Goal: Browse casually: Explore the website without a specific task or goal

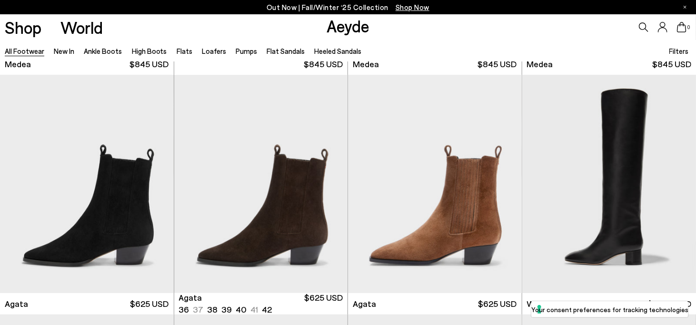
scroll to position [333, 0]
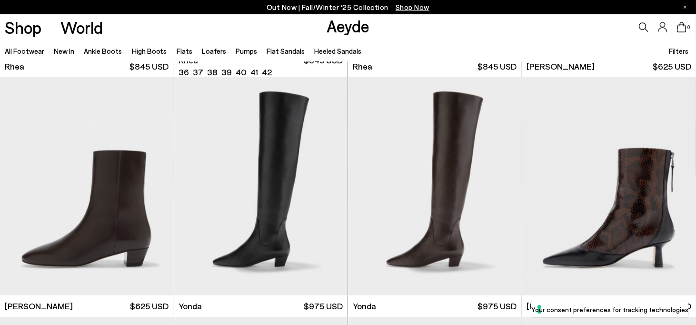
scroll to position [2142, 0]
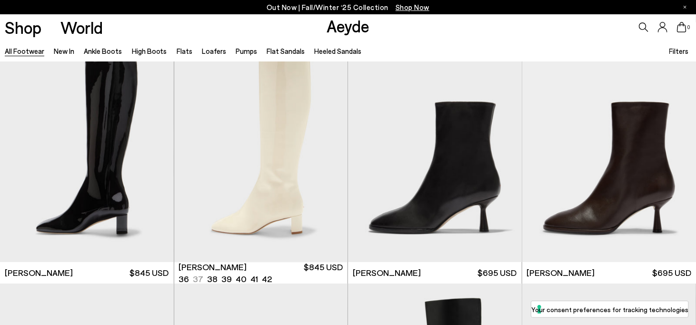
scroll to position [4760, 0]
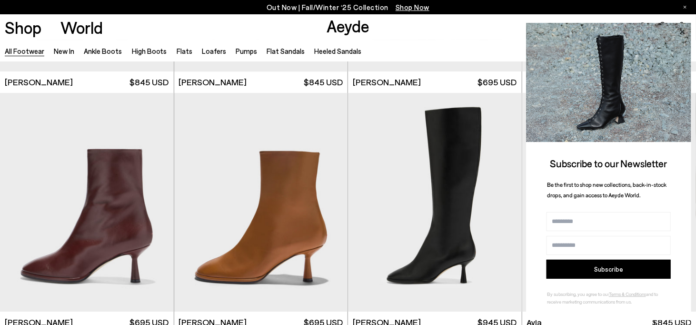
click at [678, 33] on icon at bounding box center [682, 32] width 12 height 12
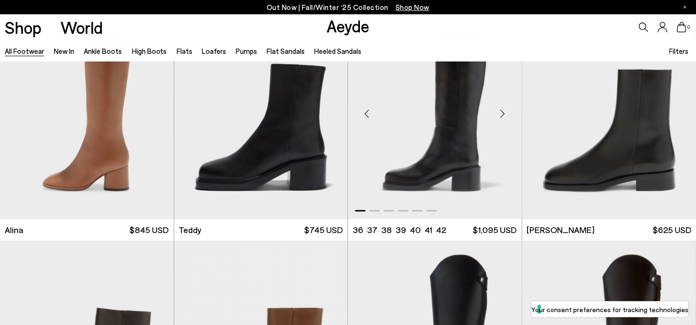
scroll to position [5283, 0]
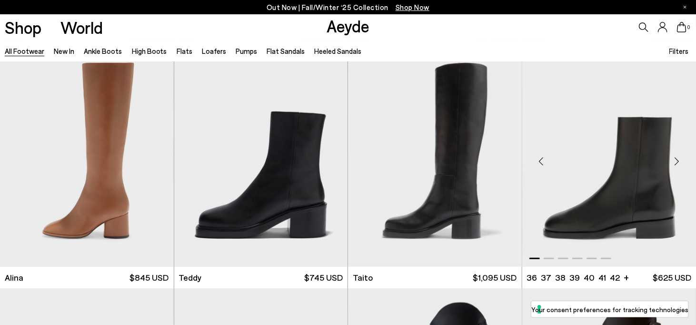
click at [677, 162] on div "Next slide" at bounding box center [677, 161] width 29 height 29
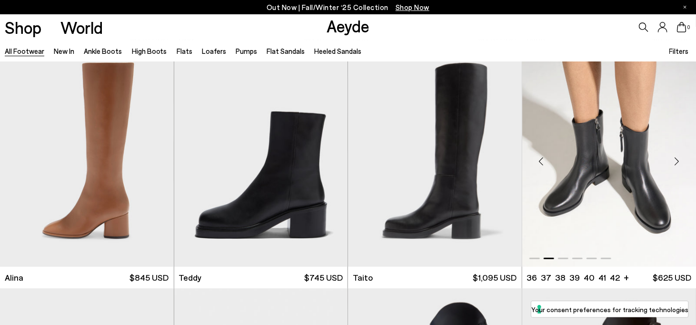
click at [677, 162] on div "Next slide" at bounding box center [677, 161] width 29 height 29
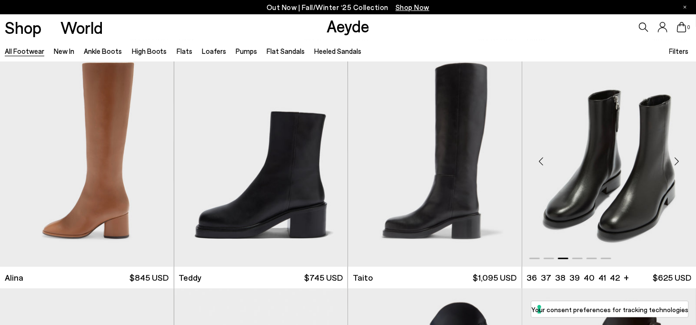
click at [677, 162] on div "Next slide" at bounding box center [677, 161] width 29 height 29
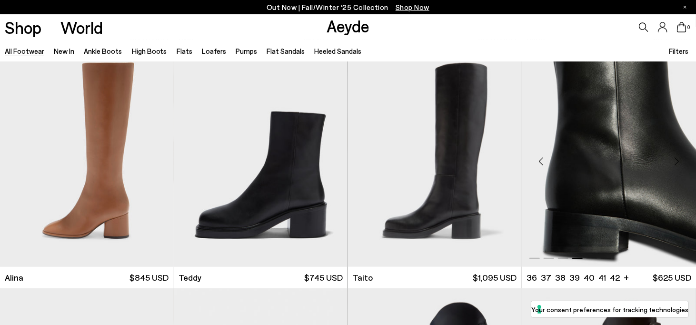
click at [677, 162] on div "Next slide" at bounding box center [677, 161] width 29 height 29
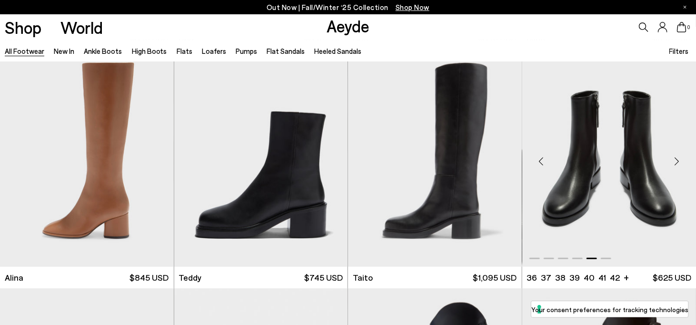
click at [677, 162] on div "Next slide" at bounding box center [677, 161] width 29 height 29
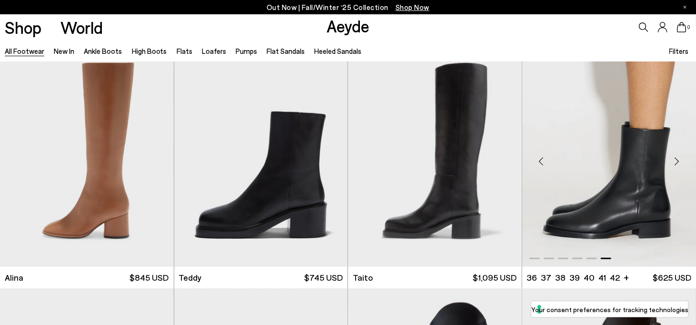
click at [677, 162] on div "Next slide" at bounding box center [677, 161] width 29 height 29
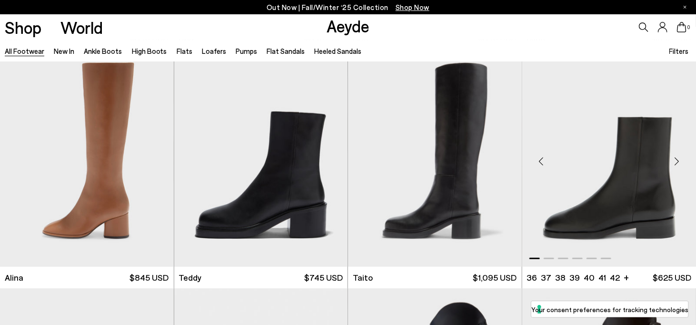
click at [677, 162] on div "Next slide" at bounding box center [677, 161] width 29 height 29
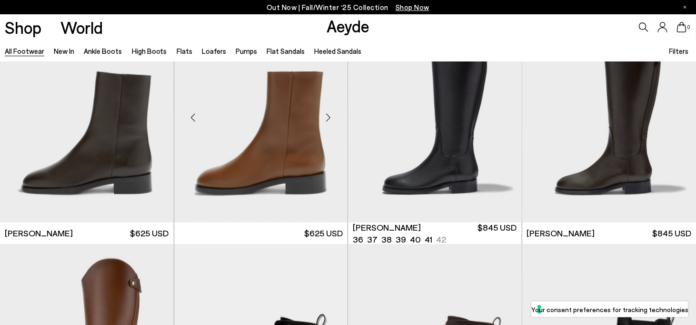
scroll to position [5569, 0]
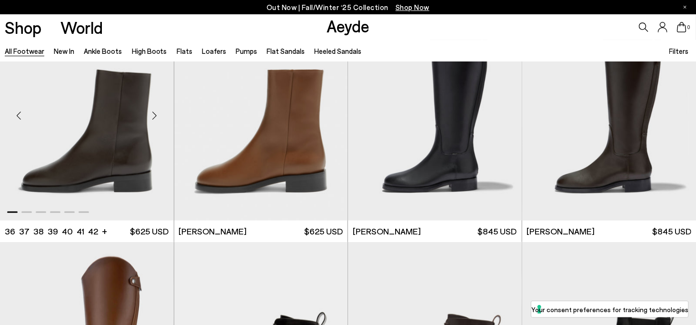
click at [158, 112] on div "Next slide" at bounding box center [154, 115] width 29 height 29
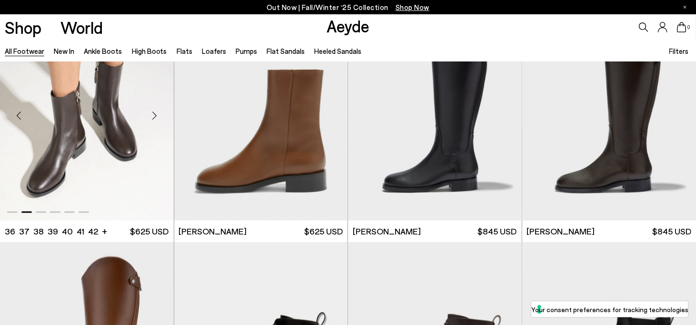
click at [158, 112] on div "Next slide" at bounding box center [154, 115] width 29 height 29
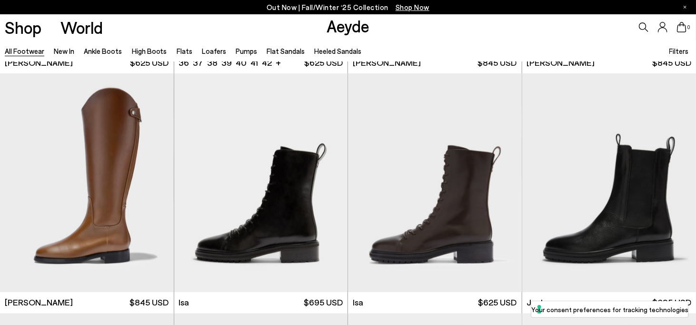
scroll to position [5759, 0]
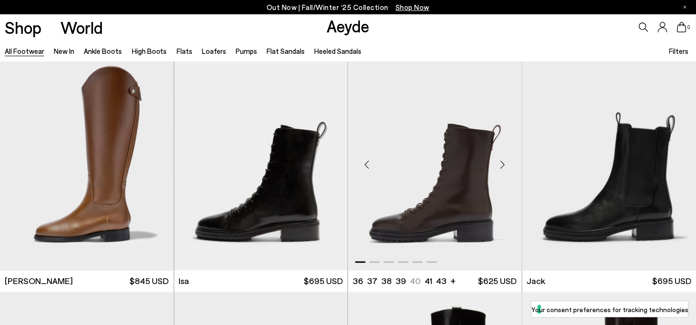
click at [504, 164] on div "Next slide" at bounding box center [502, 165] width 29 height 29
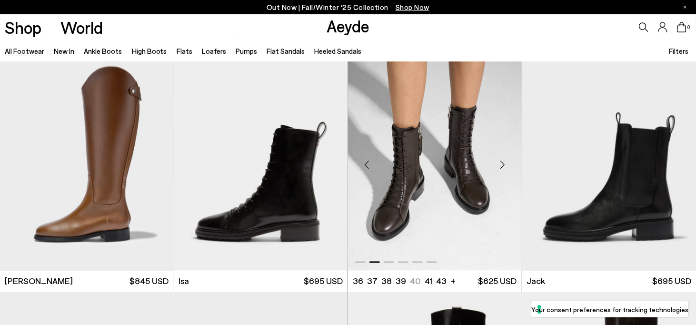
click at [504, 164] on div "Next slide" at bounding box center [502, 165] width 29 height 29
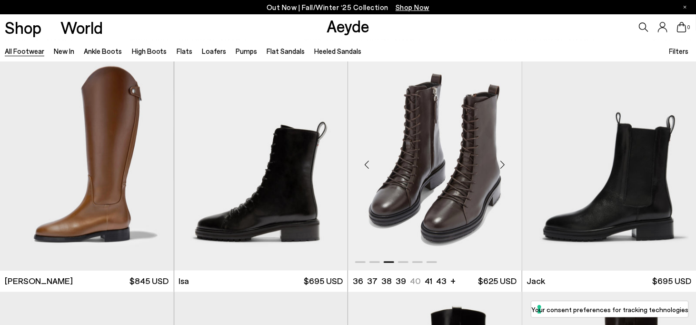
click at [504, 164] on div "Next slide" at bounding box center [502, 165] width 29 height 29
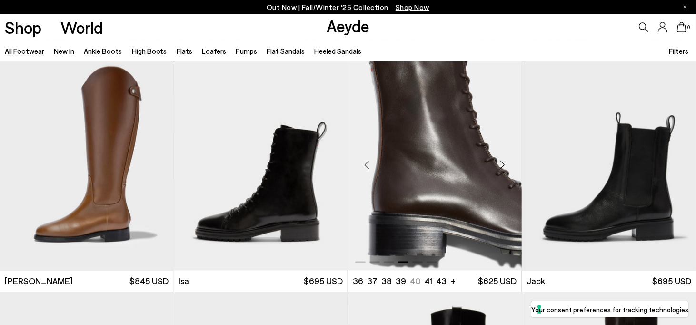
click at [504, 164] on div "Next slide" at bounding box center [502, 165] width 29 height 29
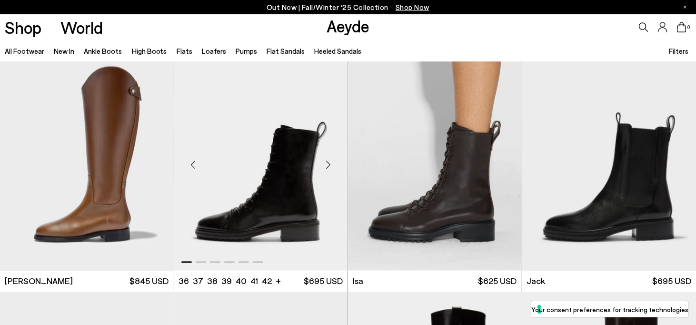
click at [325, 166] on div "Next slide" at bounding box center [328, 165] width 29 height 29
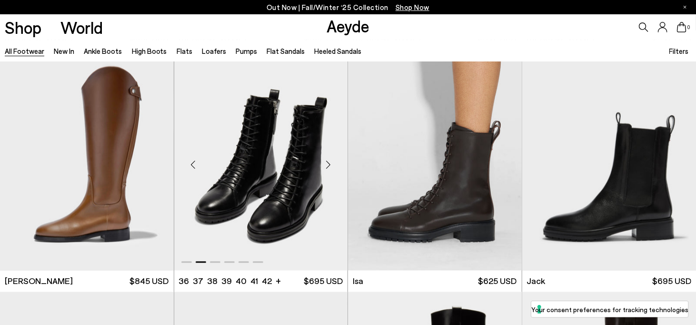
click at [325, 166] on div "Next slide" at bounding box center [328, 165] width 29 height 29
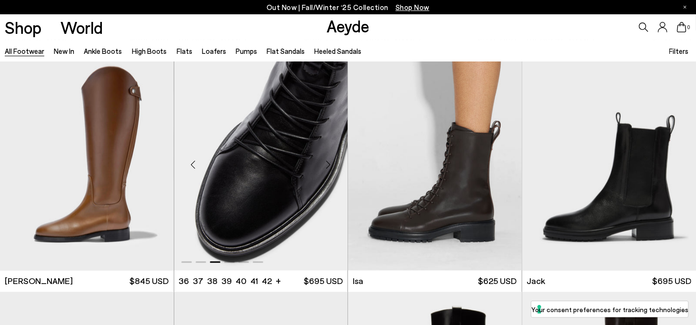
click at [325, 166] on div "Next slide" at bounding box center [328, 165] width 29 height 29
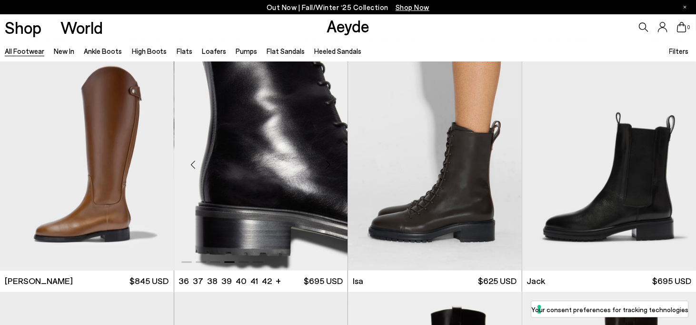
click at [325, 166] on div "Next slide" at bounding box center [328, 165] width 29 height 29
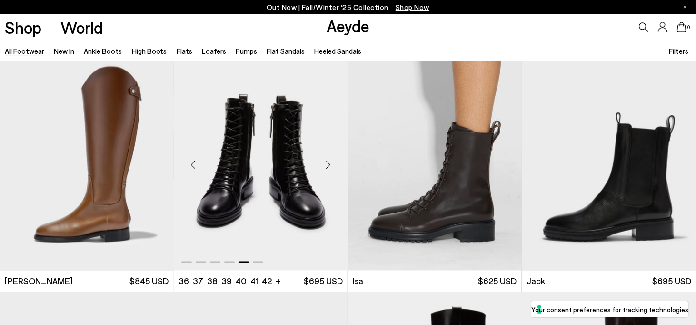
click at [325, 166] on div "Next slide" at bounding box center [328, 165] width 29 height 29
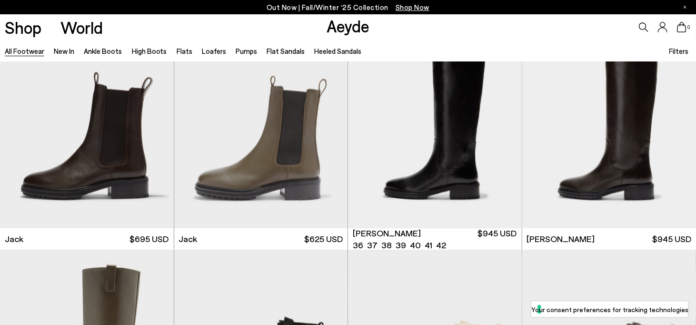
scroll to position [6045, 0]
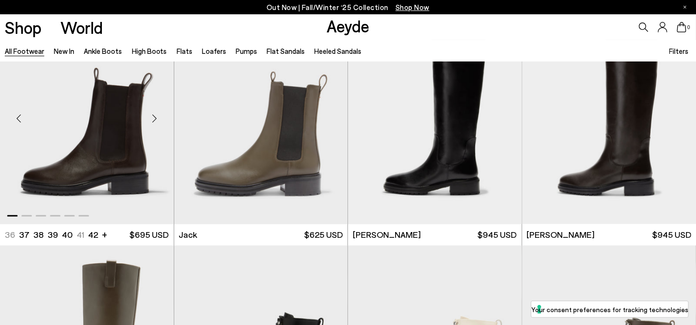
click at [155, 120] on div "Next slide" at bounding box center [154, 118] width 29 height 29
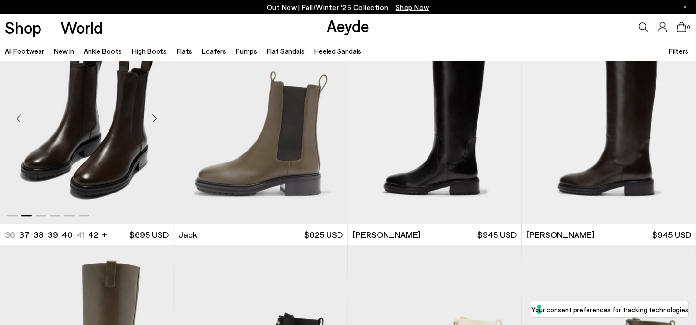
click at [155, 120] on div "Next slide" at bounding box center [154, 118] width 29 height 29
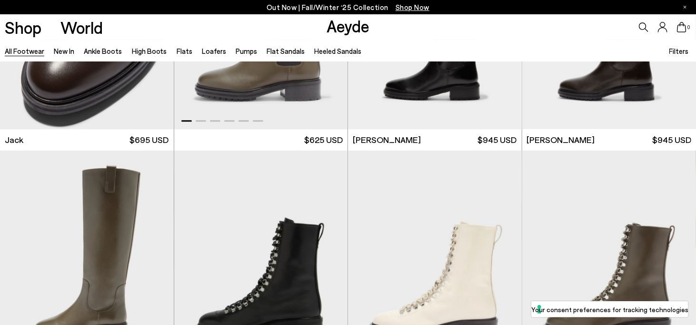
scroll to position [6235, 0]
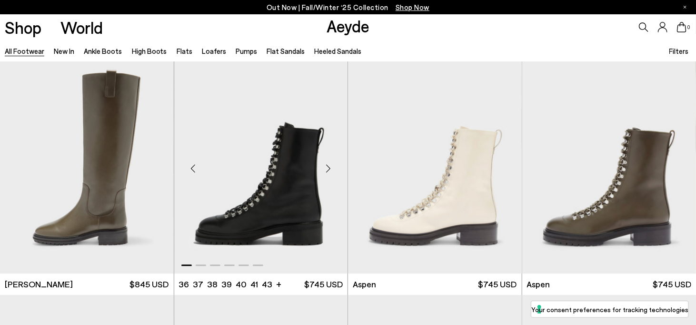
click at [327, 168] on div "Next slide" at bounding box center [328, 168] width 29 height 29
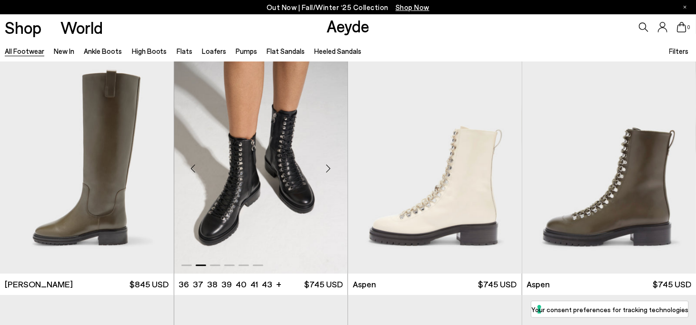
click at [327, 168] on div "Next slide" at bounding box center [328, 168] width 29 height 29
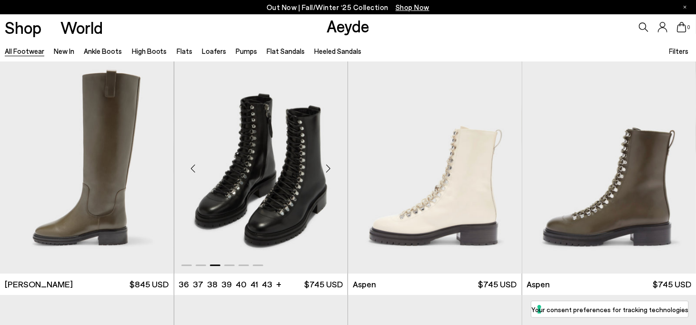
click at [327, 168] on div "Next slide" at bounding box center [328, 168] width 29 height 29
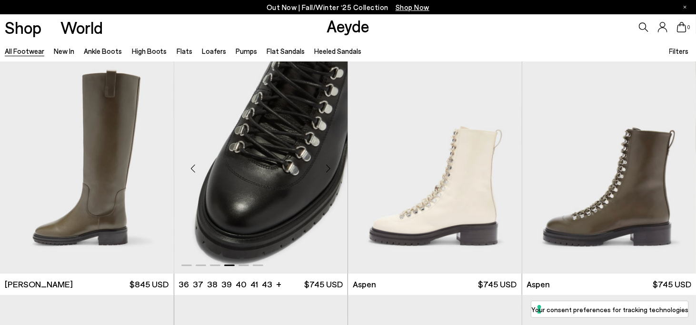
click at [327, 168] on div "Next slide" at bounding box center [328, 168] width 29 height 29
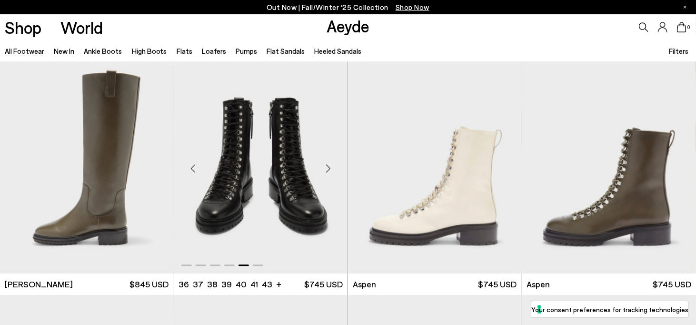
click at [327, 168] on div "Next slide" at bounding box center [328, 168] width 29 height 29
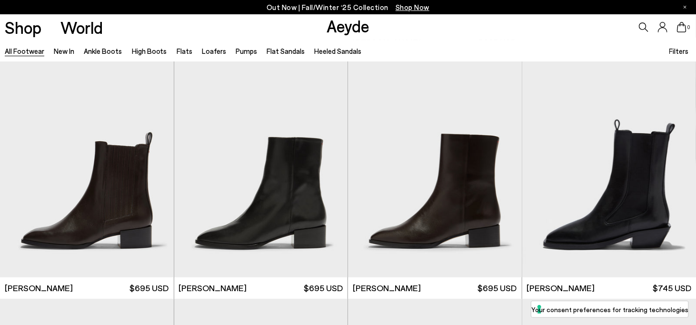
scroll to position [6711, 0]
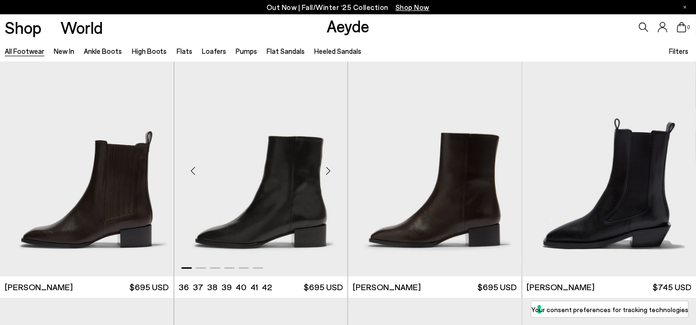
click at [324, 173] on div "Next slide" at bounding box center [328, 171] width 29 height 29
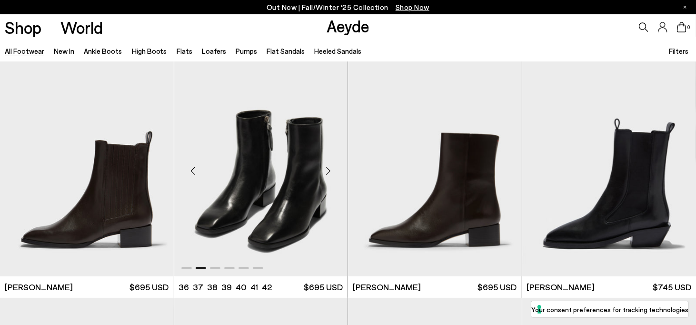
click at [324, 173] on div "Next slide" at bounding box center [328, 171] width 29 height 29
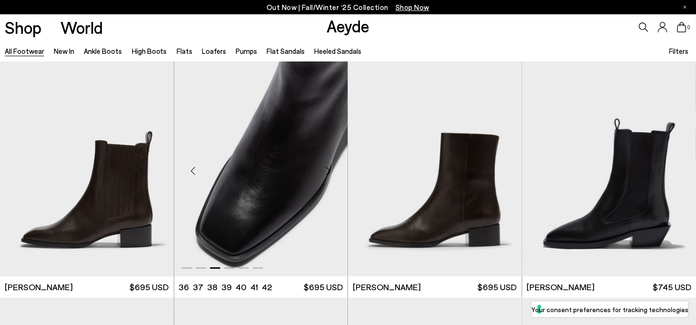
click at [324, 173] on div "Next slide" at bounding box center [328, 171] width 29 height 29
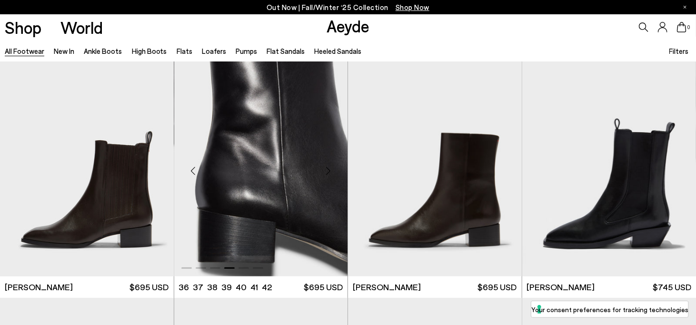
click at [324, 173] on div "Next slide" at bounding box center [328, 171] width 29 height 29
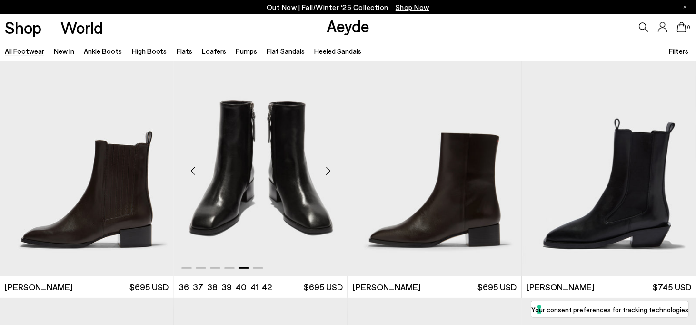
click at [324, 173] on div "Next slide" at bounding box center [328, 171] width 29 height 29
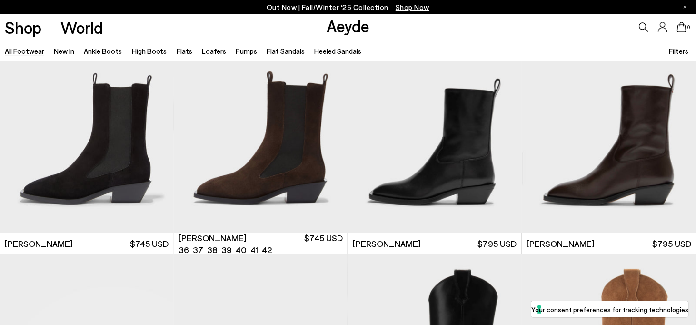
scroll to position [6996, 0]
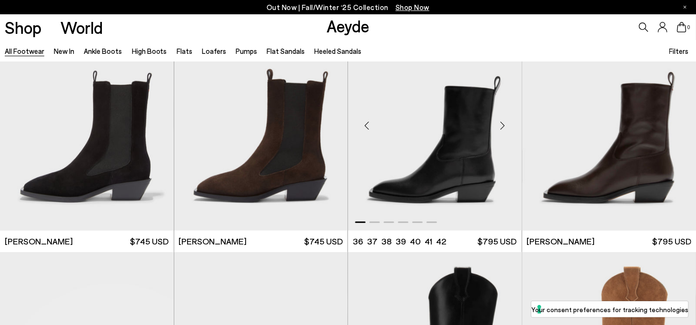
click at [505, 124] on div "Next slide" at bounding box center [502, 125] width 29 height 29
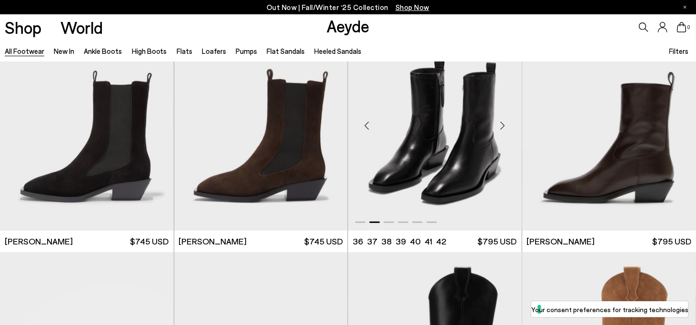
click at [505, 124] on div "Next slide" at bounding box center [502, 125] width 29 height 29
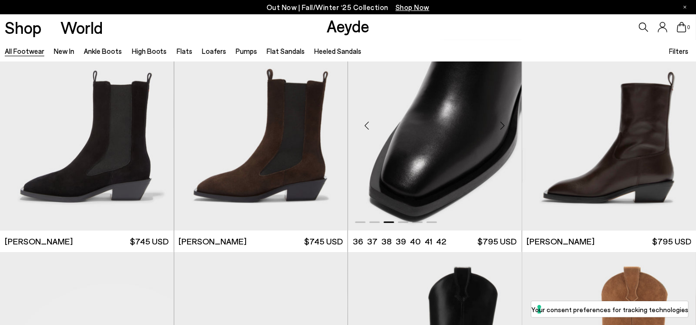
click at [505, 124] on div "Next slide" at bounding box center [502, 125] width 29 height 29
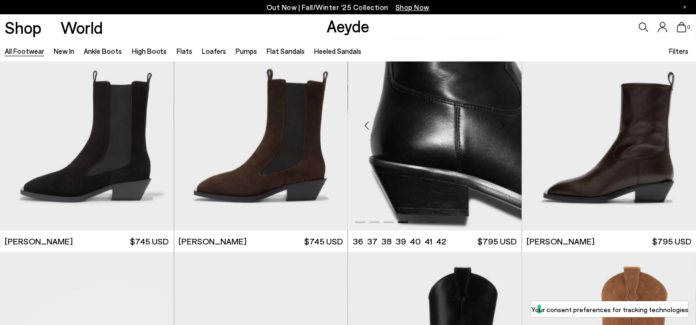
click at [505, 124] on div "Next slide" at bounding box center [502, 125] width 29 height 29
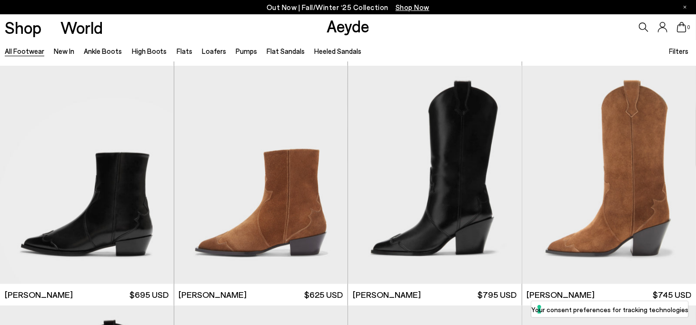
scroll to position [7187, 0]
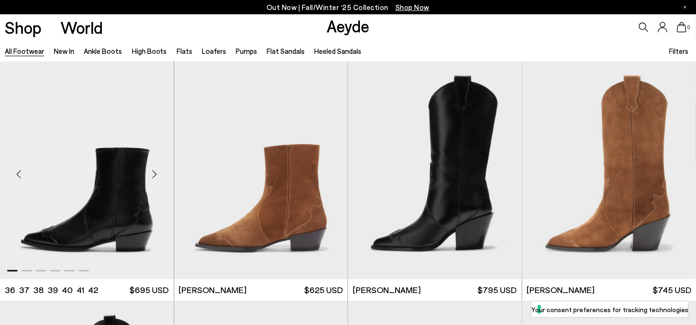
click at [157, 176] on div "Next slide" at bounding box center [154, 173] width 29 height 29
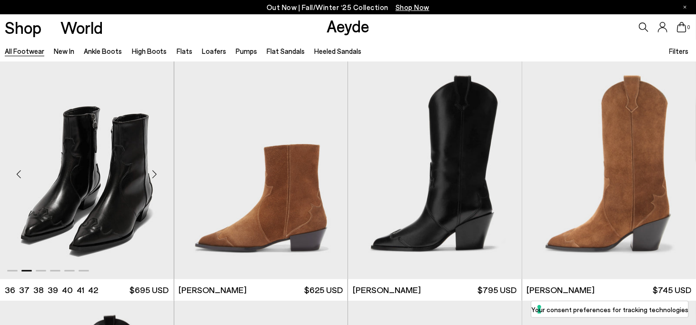
click at [157, 176] on div "Next slide" at bounding box center [154, 173] width 29 height 29
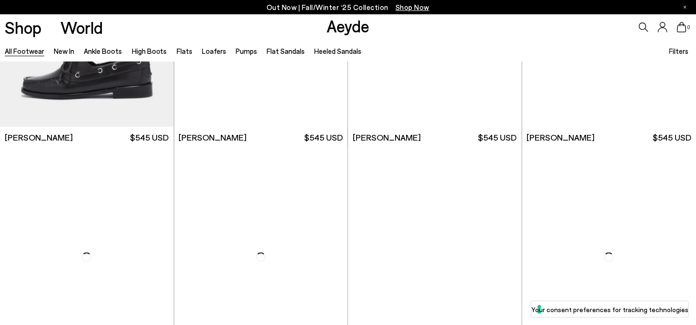
scroll to position [8900, 0]
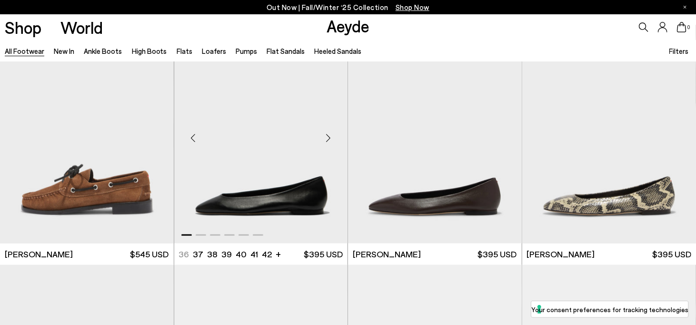
click at [327, 142] on div "Next slide" at bounding box center [328, 137] width 29 height 29
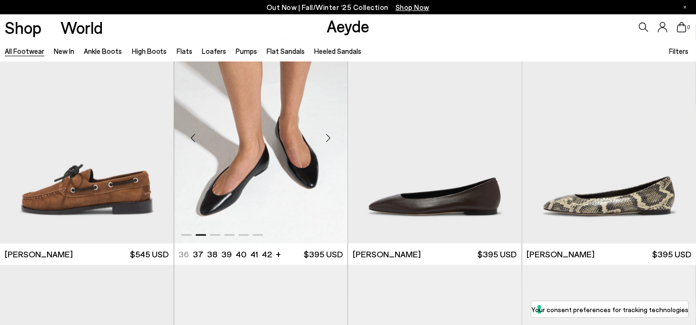
click at [327, 142] on div "Next slide" at bounding box center [328, 137] width 29 height 29
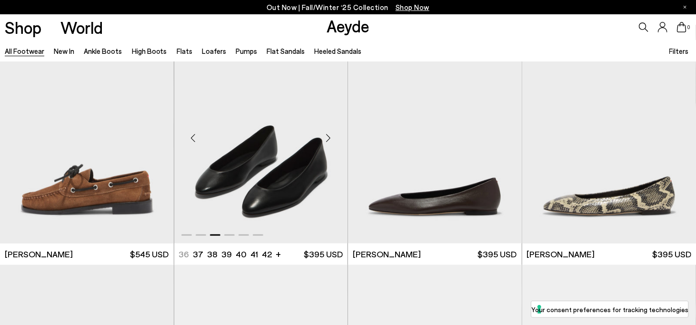
click at [327, 142] on div "Next slide" at bounding box center [328, 137] width 29 height 29
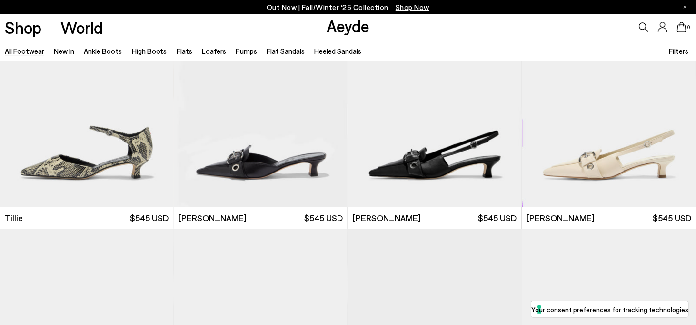
scroll to position [10614, 0]
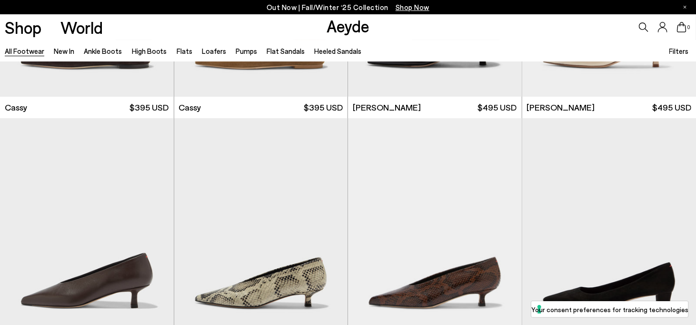
scroll to position [11756, 0]
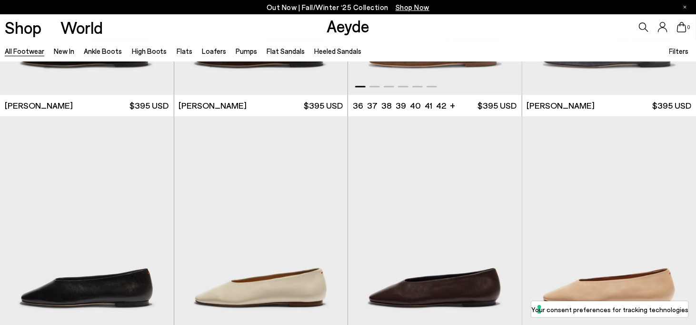
scroll to position [12993, 0]
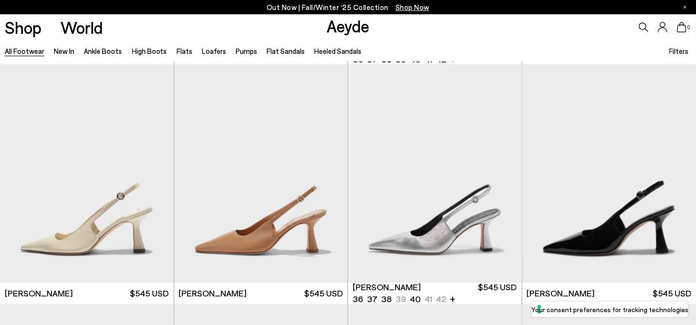
scroll to position [14895, 0]
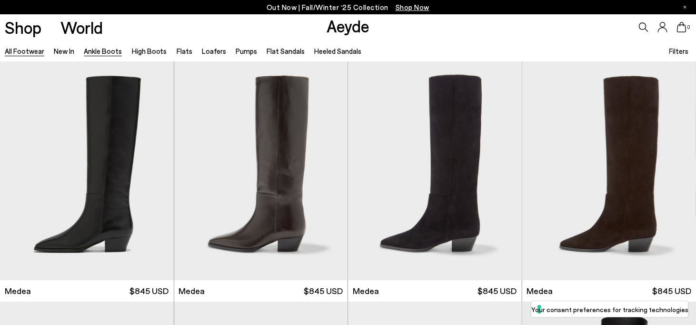
click at [105, 53] on link "Ankle Boots" at bounding box center [103, 51] width 38 height 9
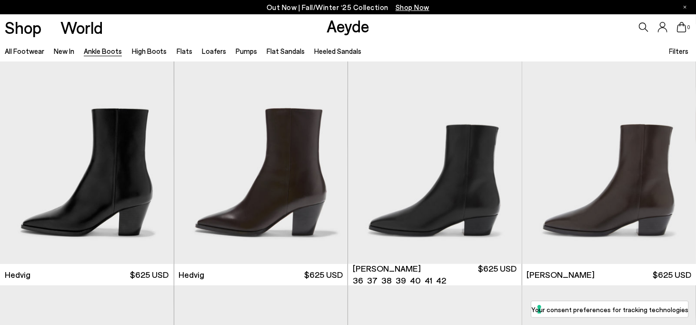
scroll to position [285, 0]
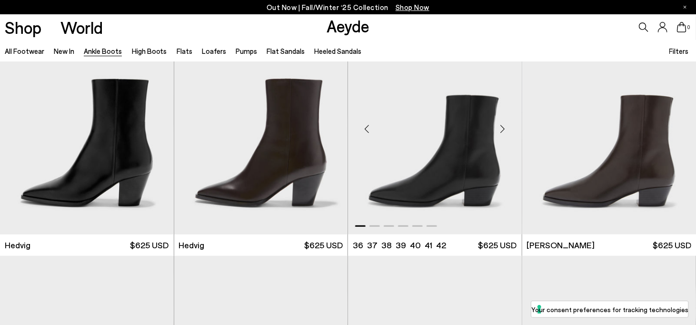
click at [507, 129] on div "Next slide" at bounding box center [502, 129] width 29 height 29
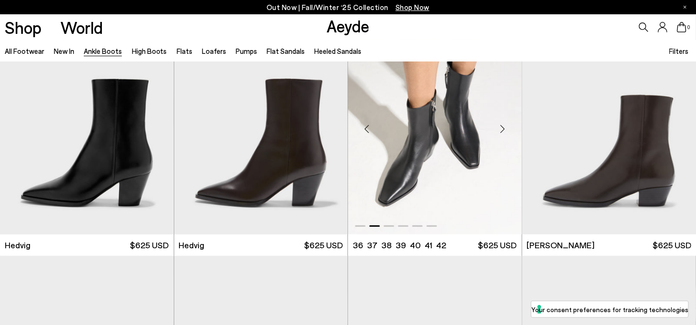
click at [507, 129] on div "Next slide" at bounding box center [502, 129] width 29 height 29
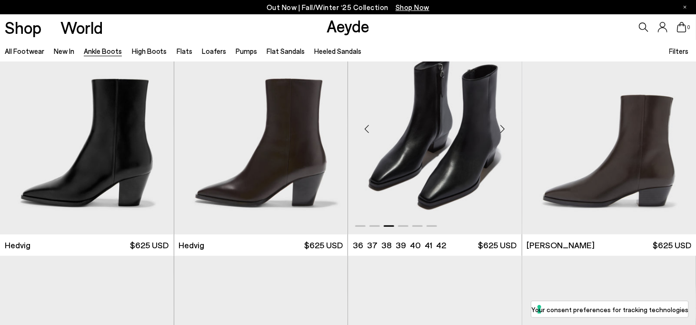
click at [507, 129] on div "Next slide" at bounding box center [502, 129] width 29 height 29
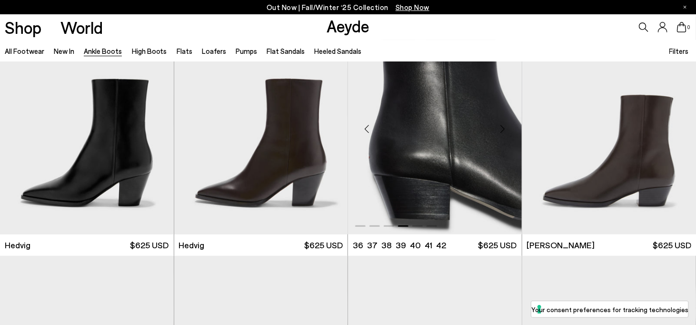
click at [507, 129] on div "Next slide" at bounding box center [502, 129] width 29 height 29
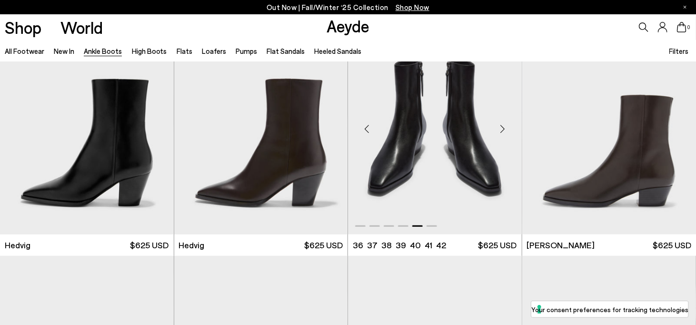
click at [507, 129] on div "Next slide" at bounding box center [502, 129] width 29 height 29
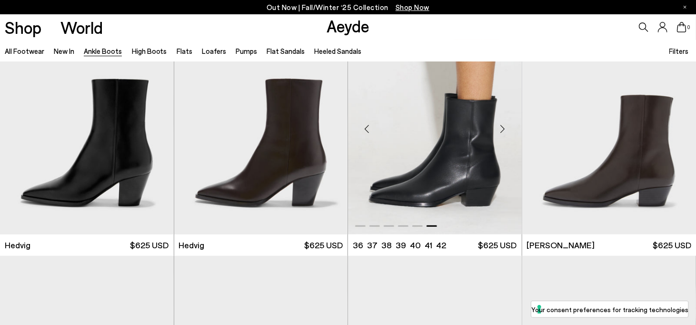
click at [500, 128] on div "Next slide" at bounding box center [502, 129] width 29 height 29
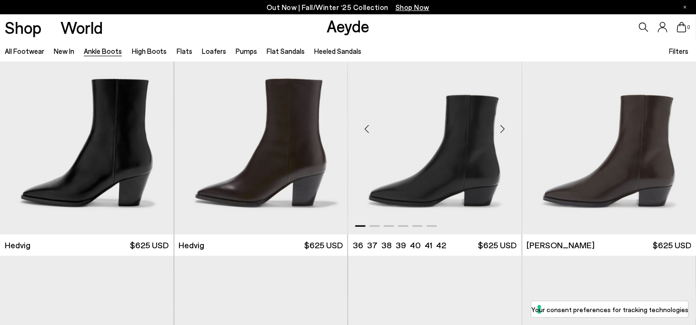
click at [500, 128] on div "Next slide" at bounding box center [502, 129] width 29 height 29
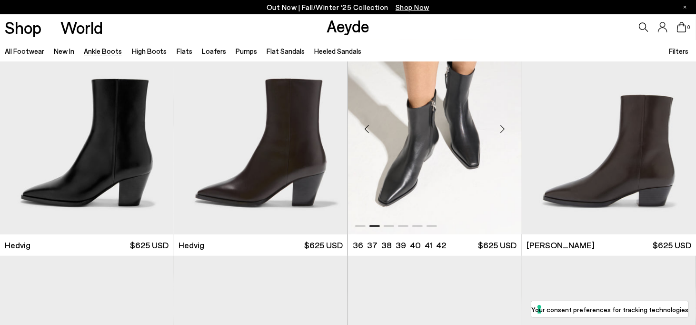
click at [500, 128] on div "Next slide" at bounding box center [502, 129] width 29 height 29
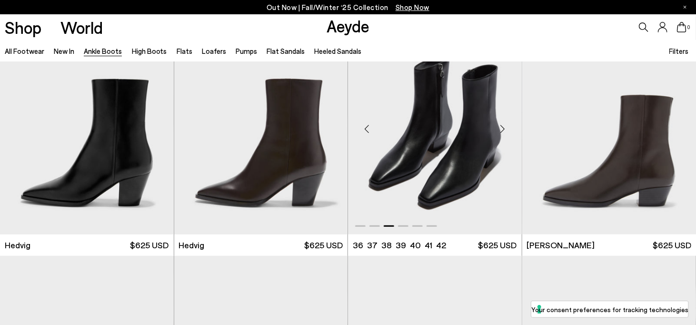
click at [500, 128] on div "Next slide" at bounding box center [502, 129] width 29 height 29
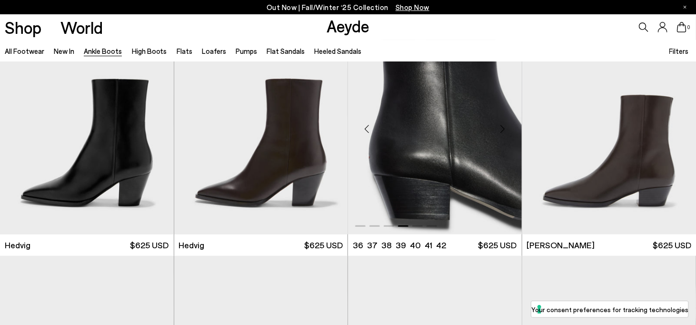
click at [500, 128] on div "Next slide" at bounding box center [502, 129] width 29 height 29
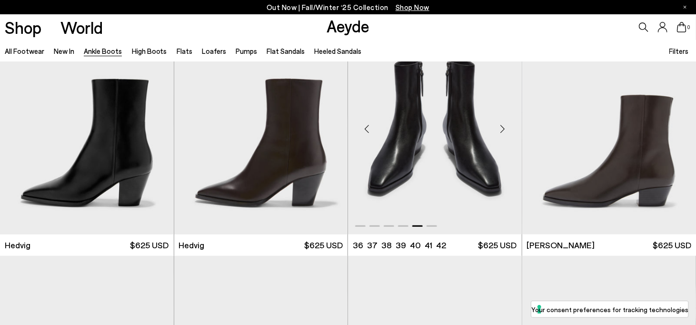
click at [500, 128] on div "Next slide" at bounding box center [502, 129] width 29 height 29
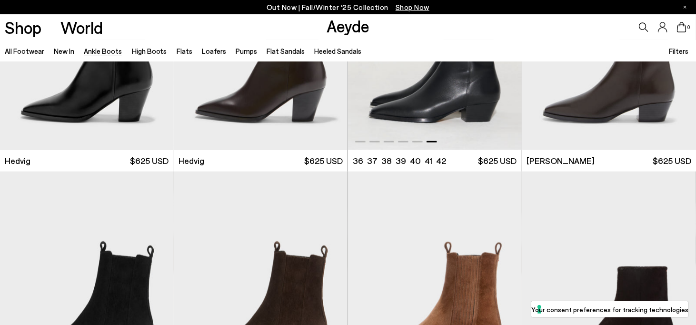
scroll to position [476, 0]
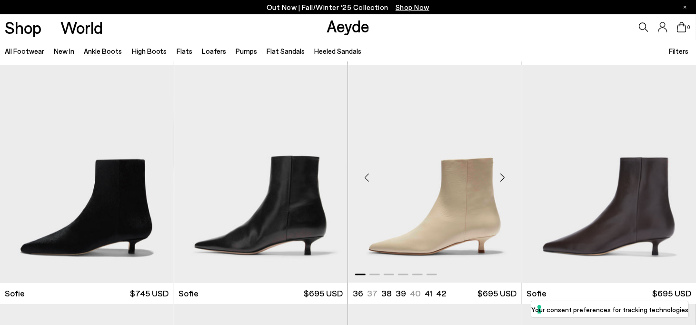
scroll to position [714, 0]
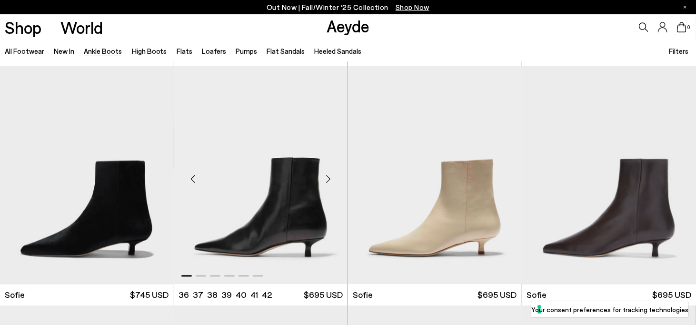
click at [328, 176] on div "Next slide" at bounding box center [328, 179] width 29 height 29
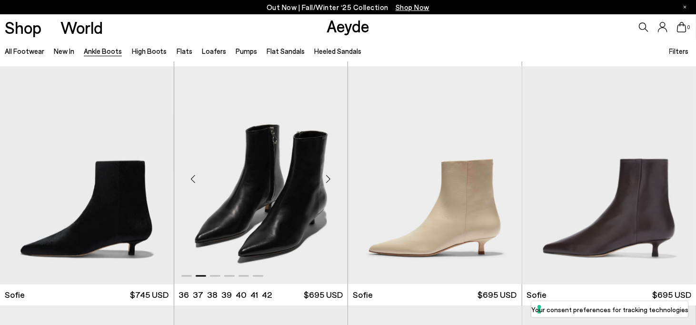
click at [328, 176] on div "Next slide" at bounding box center [328, 179] width 29 height 29
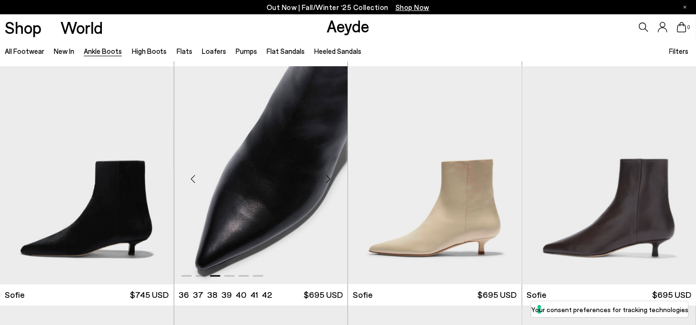
click at [328, 176] on div "Next slide" at bounding box center [328, 179] width 29 height 29
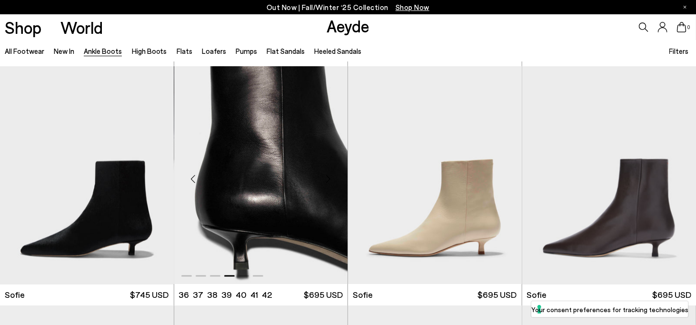
click at [328, 176] on div "Next slide" at bounding box center [328, 179] width 29 height 29
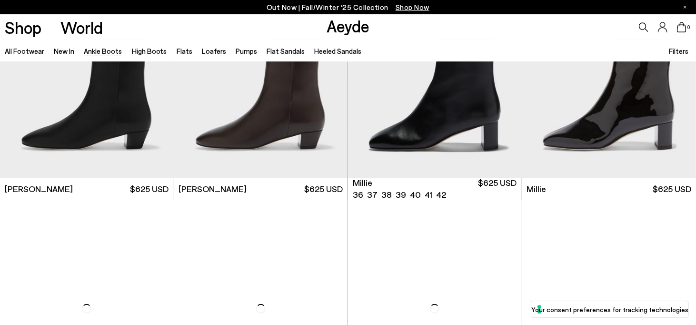
scroll to position [1903, 0]
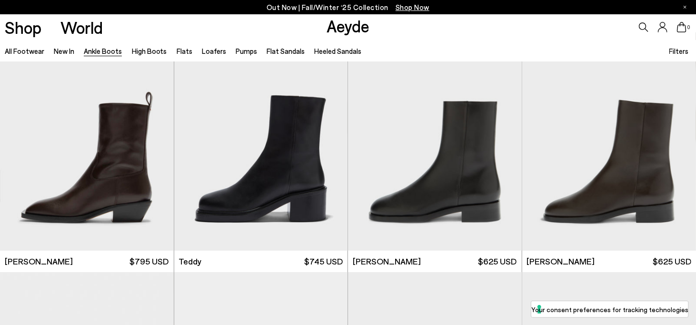
scroll to position [3141, 0]
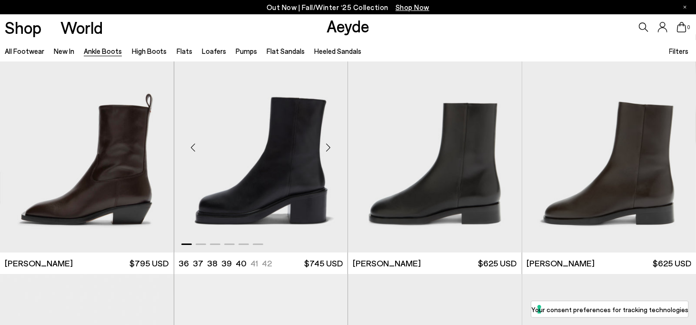
click at [334, 149] on div "Next slide" at bounding box center [328, 147] width 29 height 29
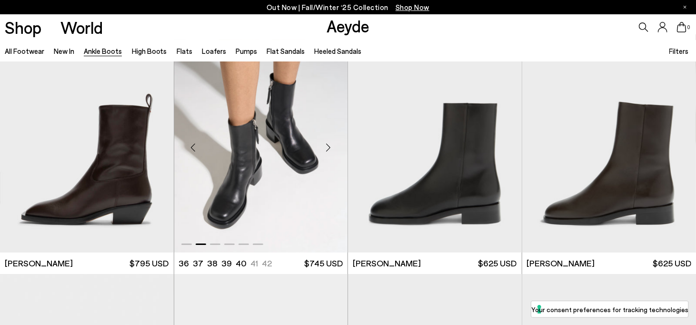
click at [334, 149] on div "Next slide" at bounding box center [328, 147] width 29 height 29
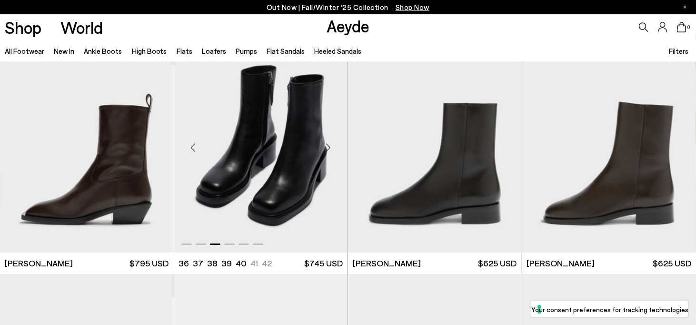
click at [334, 149] on div "Next slide" at bounding box center [328, 147] width 29 height 29
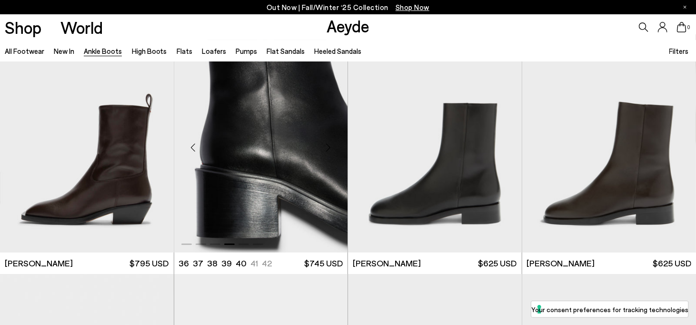
click at [334, 149] on div "Next slide" at bounding box center [328, 147] width 29 height 29
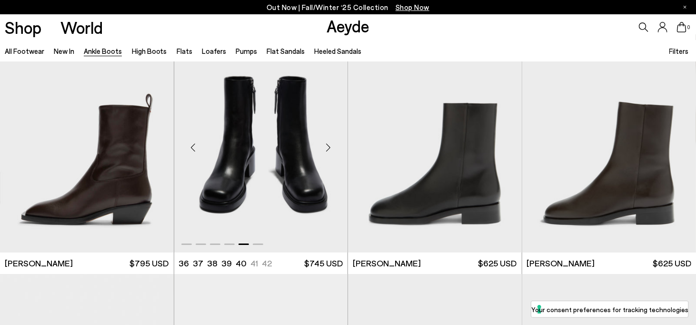
click at [334, 149] on div "Next slide" at bounding box center [328, 147] width 29 height 29
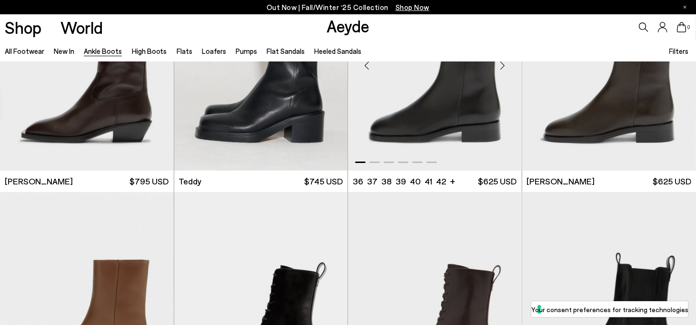
scroll to position [3331, 0]
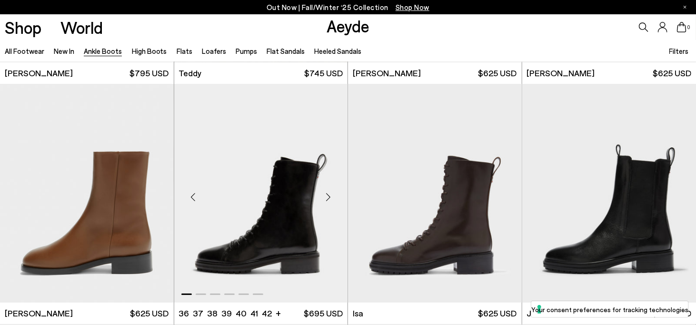
click at [329, 196] on div "Next slide" at bounding box center [328, 197] width 29 height 29
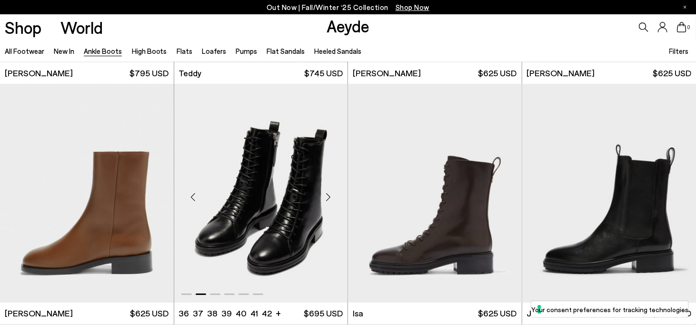
click at [329, 196] on div "Next slide" at bounding box center [328, 197] width 29 height 29
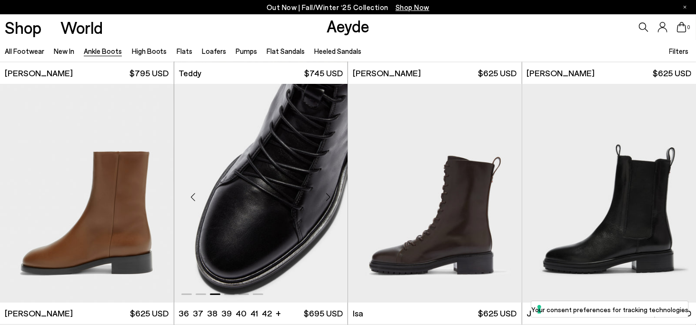
click at [329, 196] on div "Next slide" at bounding box center [328, 197] width 29 height 29
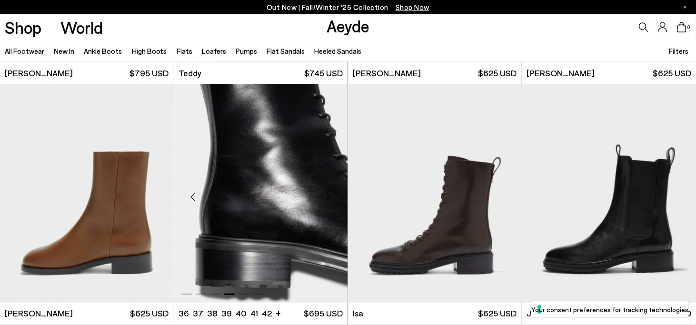
click at [329, 196] on div "Next slide" at bounding box center [328, 197] width 29 height 29
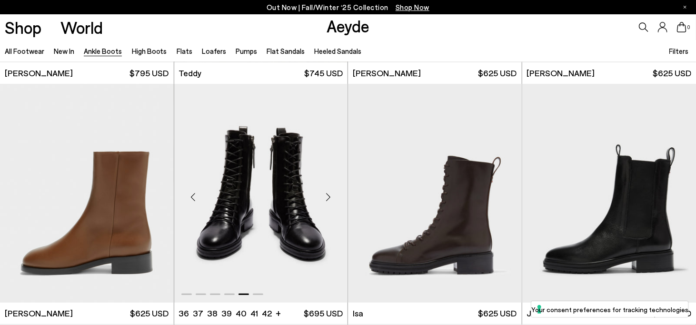
click at [329, 196] on div "Next slide" at bounding box center [328, 197] width 29 height 29
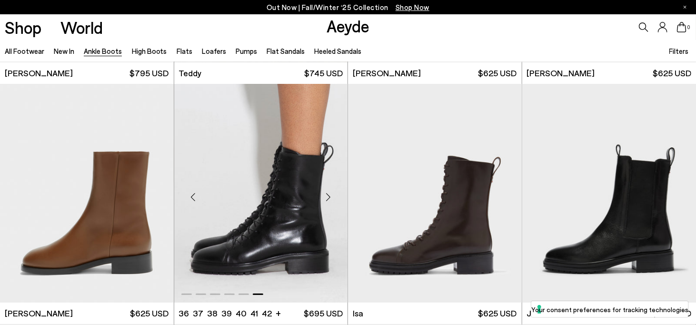
click at [330, 194] on div "Next slide" at bounding box center [328, 197] width 29 height 29
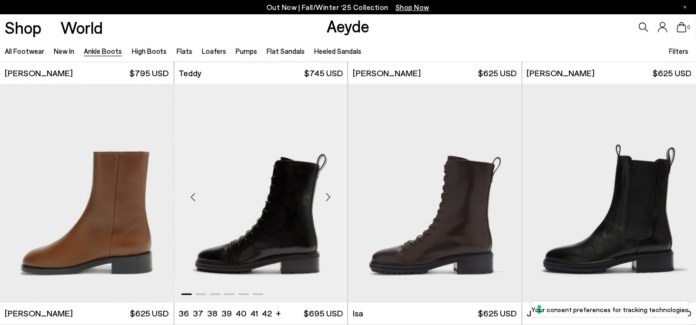
click at [330, 194] on div "Next slide" at bounding box center [328, 197] width 29 height 29
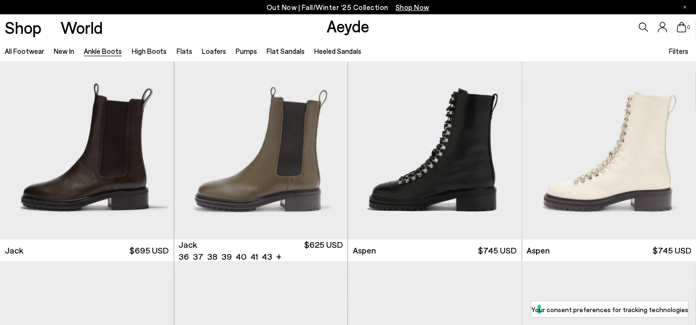
scroll to position [3617, 0]
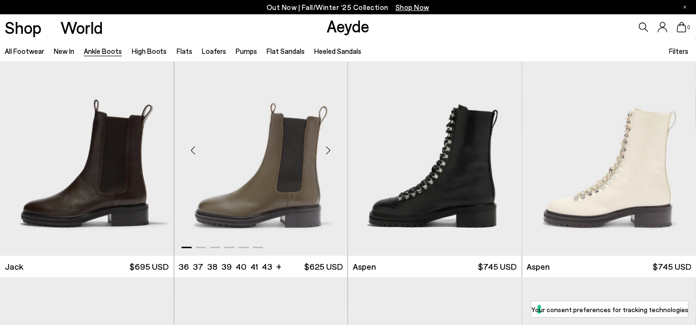
click at [326, 146] on div "Next slide" at bounding box center [328, 150] width 29 height 29
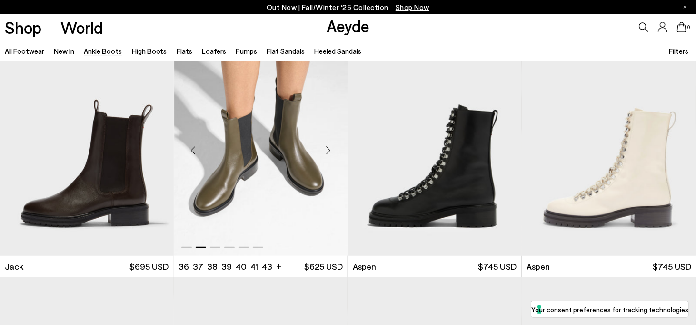
click at [326, 146] on div "Next slide" at bounding box center [328, 150] width 29 height 29
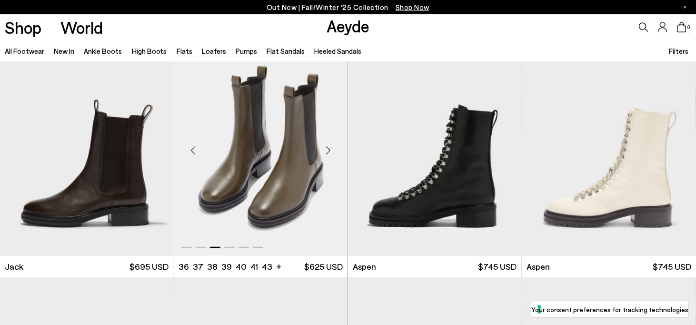
click at [326, 146] on div "Next slide" at bounding box center [328, 150] width 29 height 29
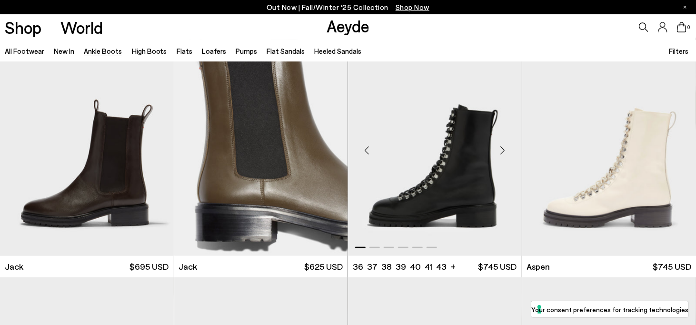
click at [501, 148] on div "Next slide" at bounding box center [502, 150] width 29 height 29
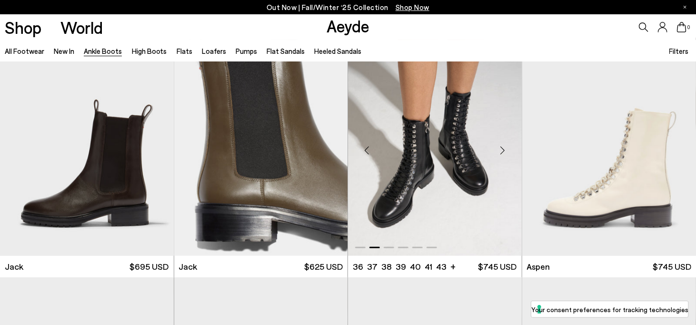
click at [501, 148] on div "Next slide" at bounding box center [502, 150] width 29 height 29
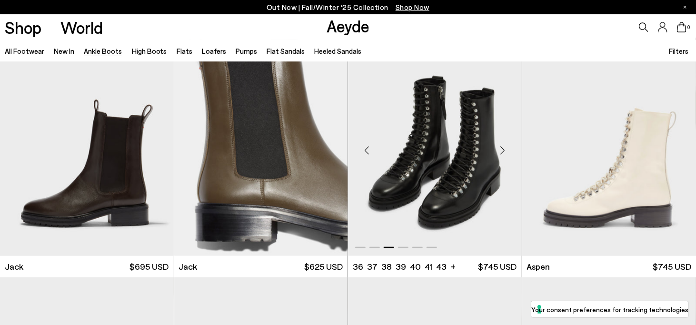
click at [501, 148] on div "Next slide" at bounding box center [502, 150] width 29 height 29
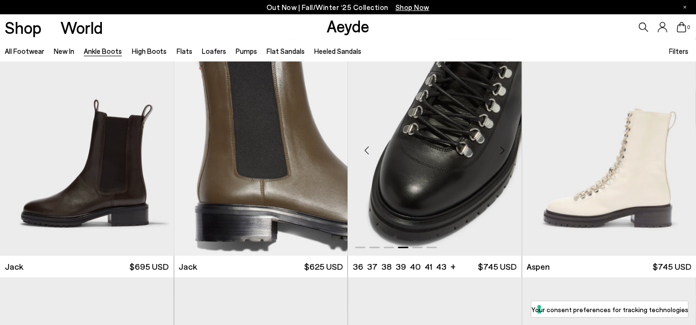
click at [501, 148] on div "Next slide" at bounding box center [502, 150] width 29 height 29
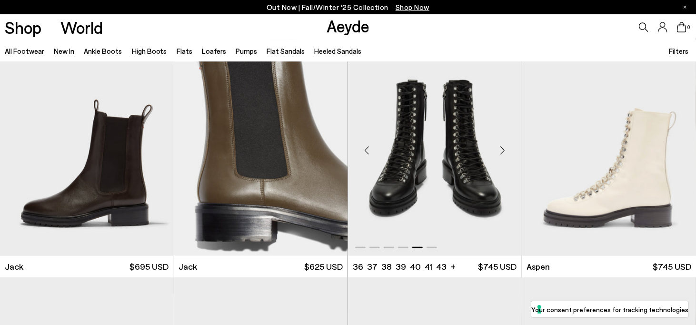
click at [501, 148] on div "Next slide" at bounding box center [502, 150] width 29 height 29
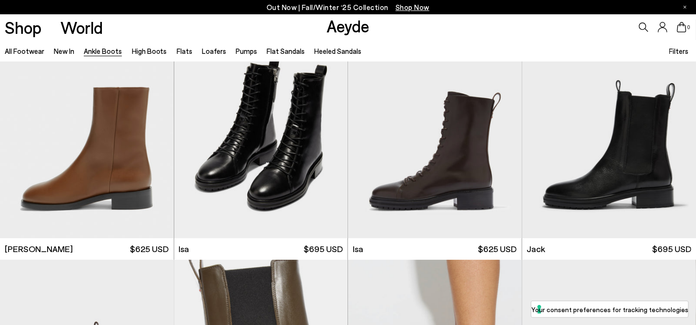
scroll to position [3379, 0]
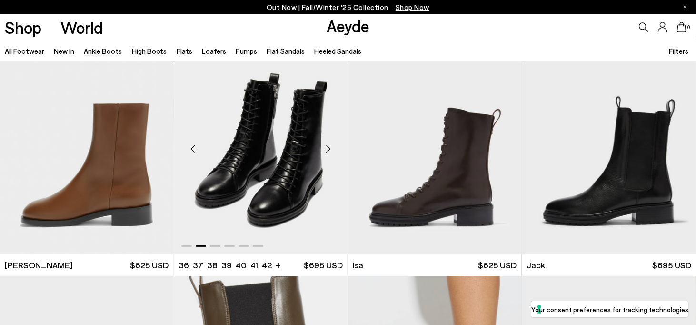
click at [327, 148] on div "Next slide" at bounding box center [328, 149] width 29 height 29
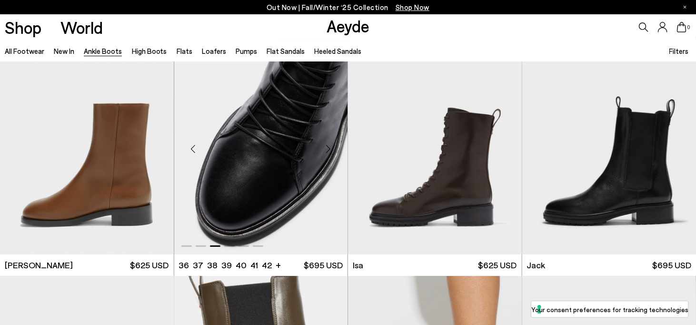
click at [327, 148] on div "Next slide" at bounding box center [328, 149] width 29 height 29
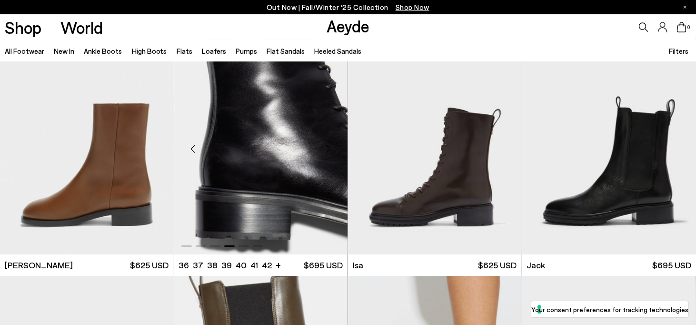
click at [327, 148] on div "Next slide" at bounding box center [328, 149] width 29 height 29
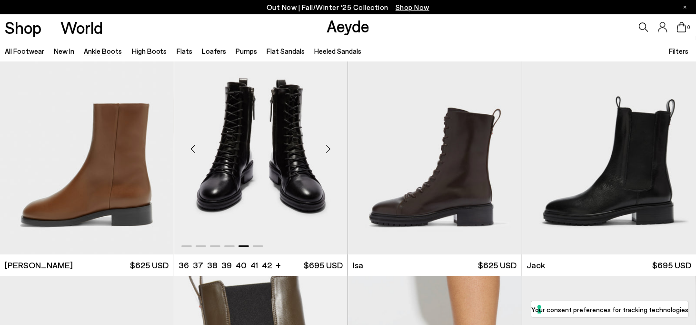
click at [327, 148] on div "Next slide" at bounding box center [328, 149] width 29 height 29
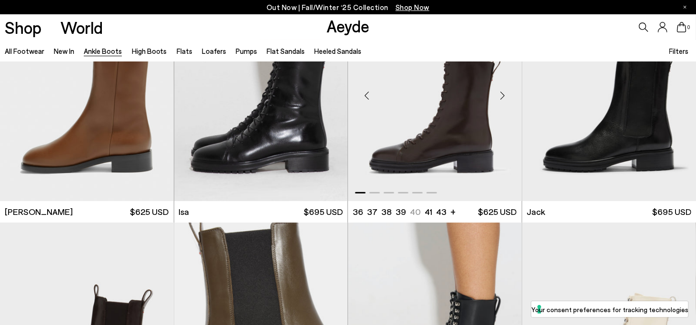
scroll to position [3569, 0]
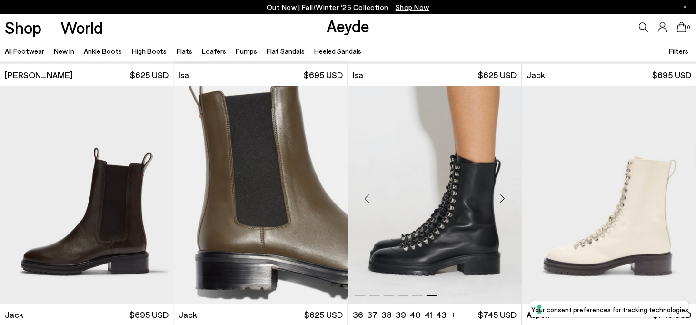
click at [500, 198] on div "Next slide" at bounding box center [502, 198] width 29 height 29
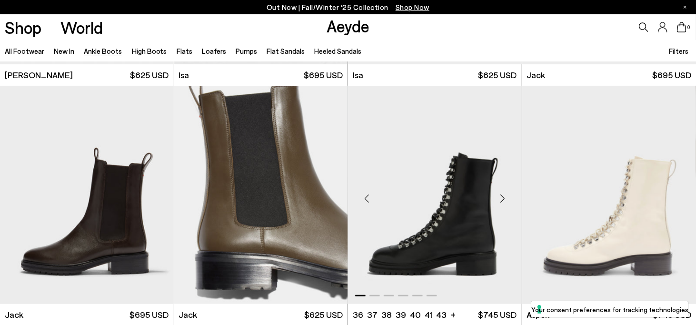
click at [500, 198] on div "Next slide" at bounding box center [502, 198] width 29 height 29
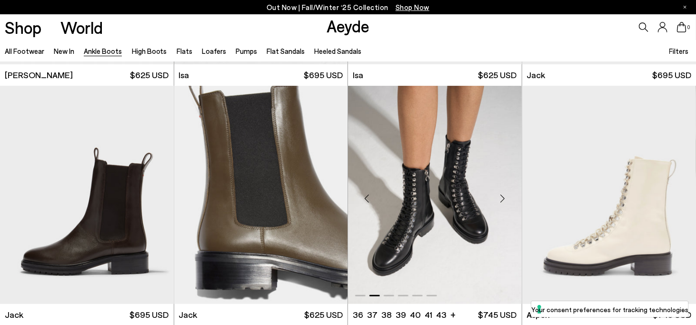
click at [500, 198] on div "Next slide" at bounding box center [502, 198] width 29 height 29
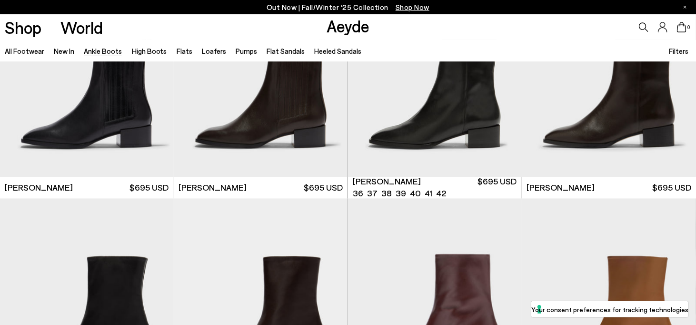
scroll to position [4284, 0]
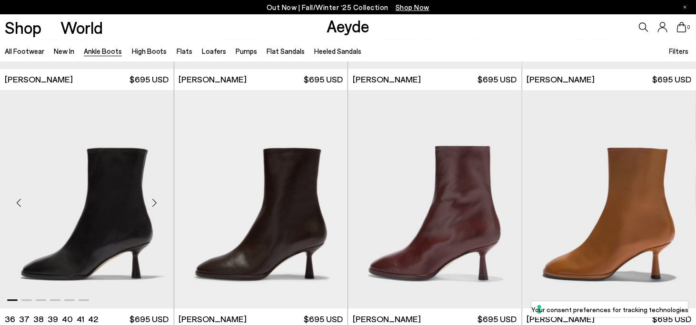
click at [145, 200] on div "Next slide" at bounding box center [154, 202] width 29 height 29
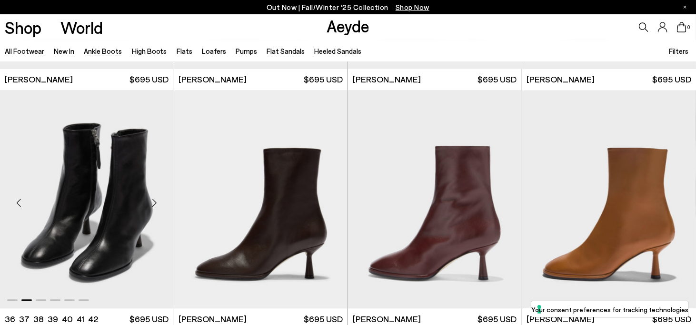
click at [148, 199] on div "Next slide" at bounding box center [154, 202] width 29 height 29
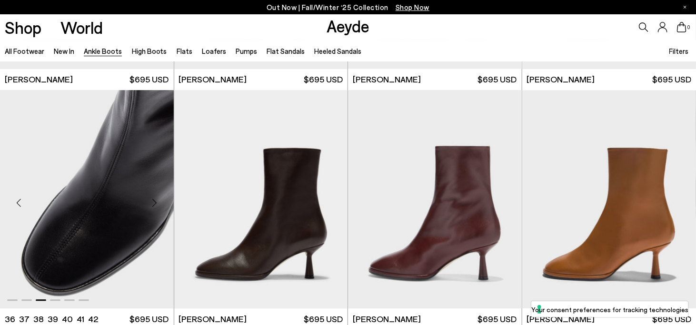
click at [148, 199] on div "Next slide" at bounding box center [154, 202] width 29 height 29
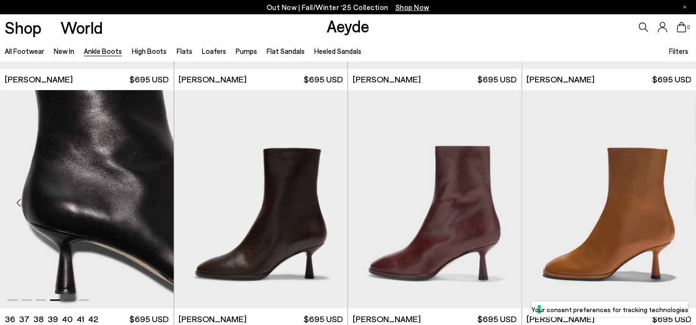
click at [148, 199] on div "Next slide" at bounding box center [154, 202] width 29 height 29
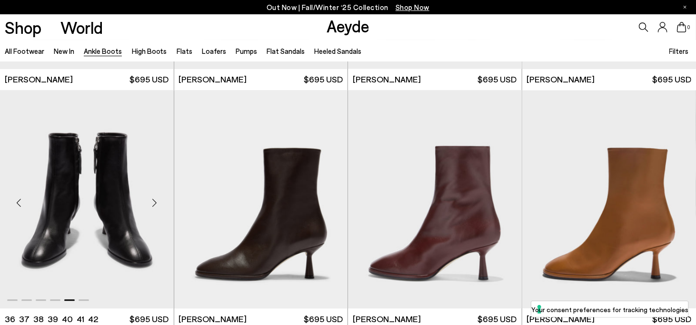
click at [148, 199] on div "Next slide" at bounding box center [154, 202] width 29 height 29
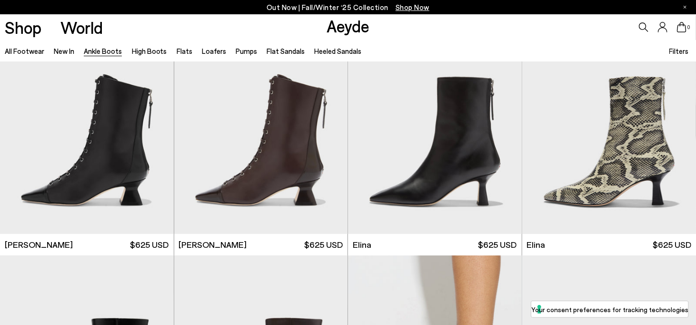
scroll to position [0, 0]
